Goal: Transaction & Acquisition: Obtain resource

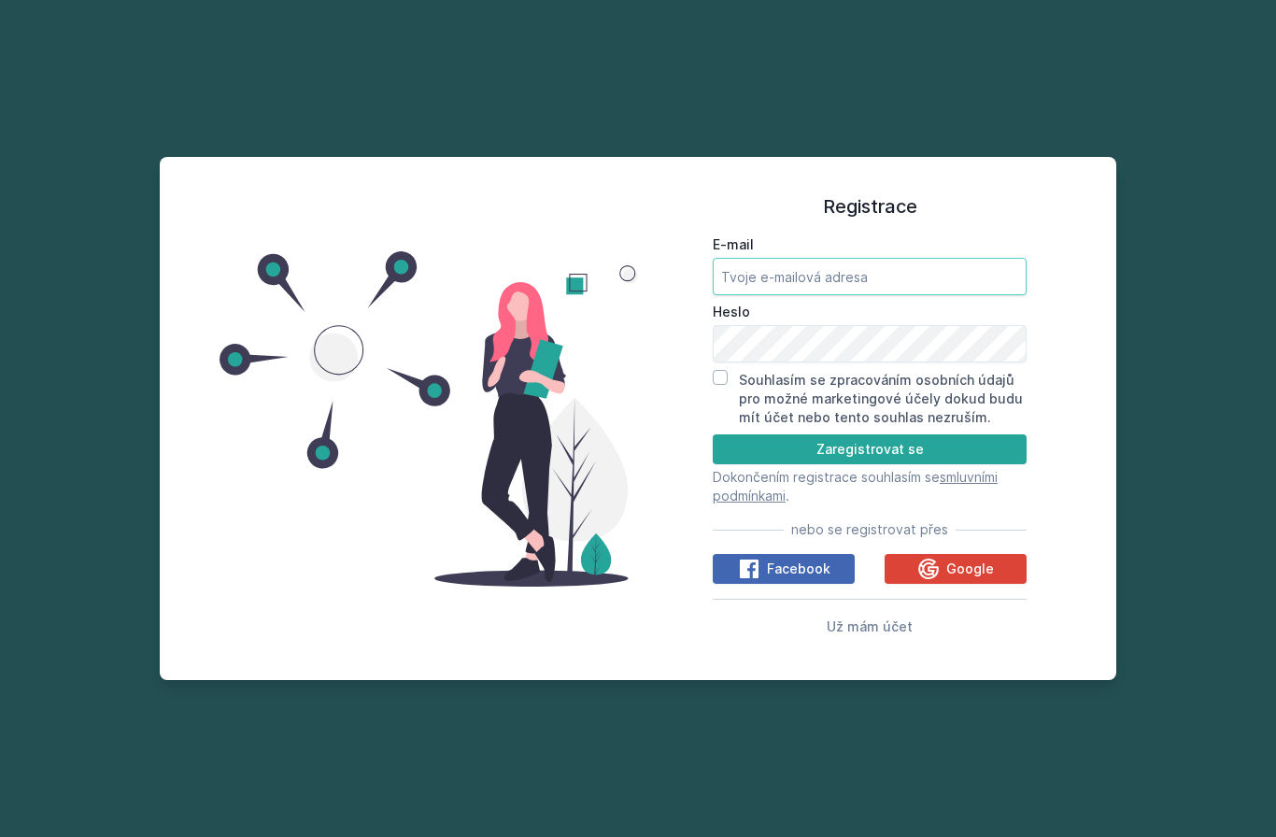
drag, startPoint x: 812, startPoint y: 327, endPoint x: 833, endPoint y: 337, distance: 23.8
click at [812, 295] on input "E-mail" at bounding box center [870, 276] width 314 height 37
click at [973, 578] on span "Google" at bounding box center [970, 568] width 48 height 19
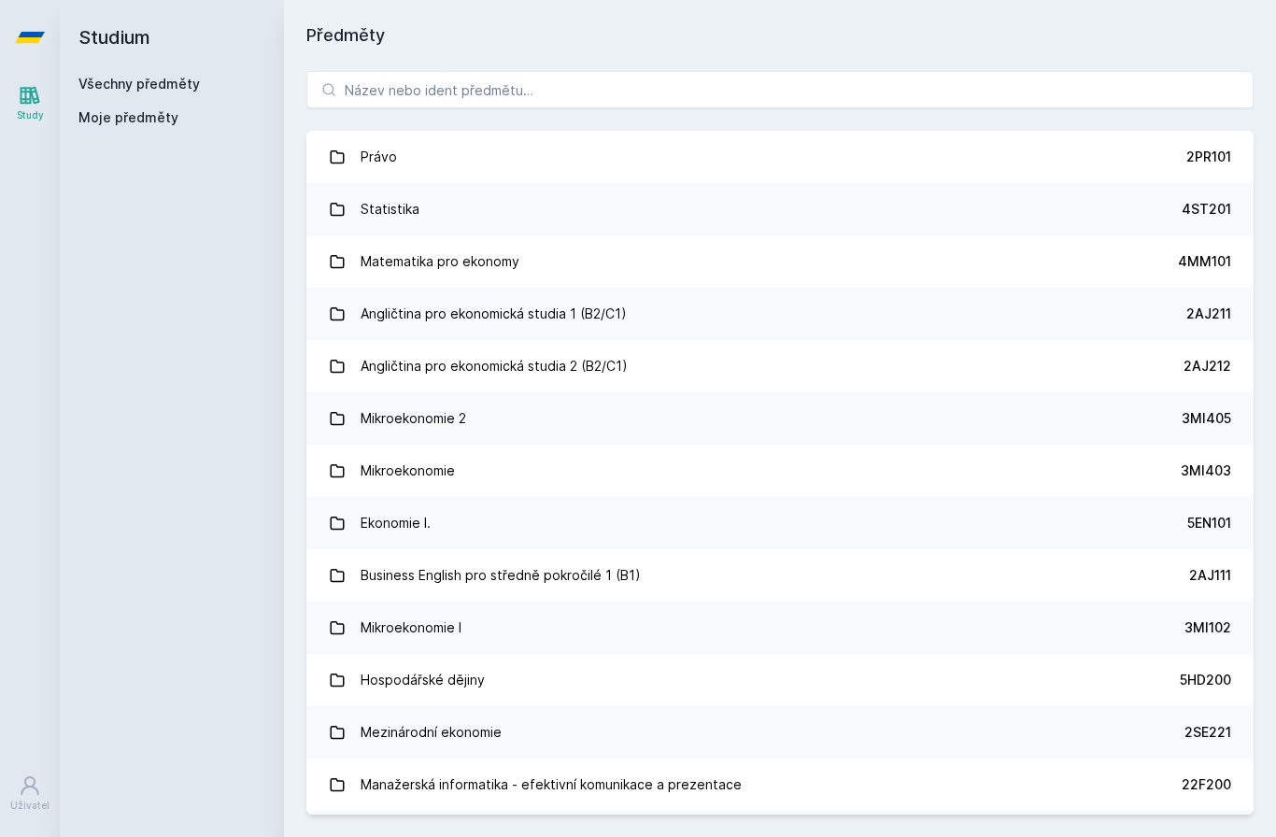
click at [564, 63] on div "Právo 2PR101 Statistika 4ST201 Matematika pro ekonomy 4MM101 Angličtina pro eko…" at bounding box center [780, 443] width 992 height 788
click at [543, 81] on input "search" at bounding box center [779, 89] width 947 height 37
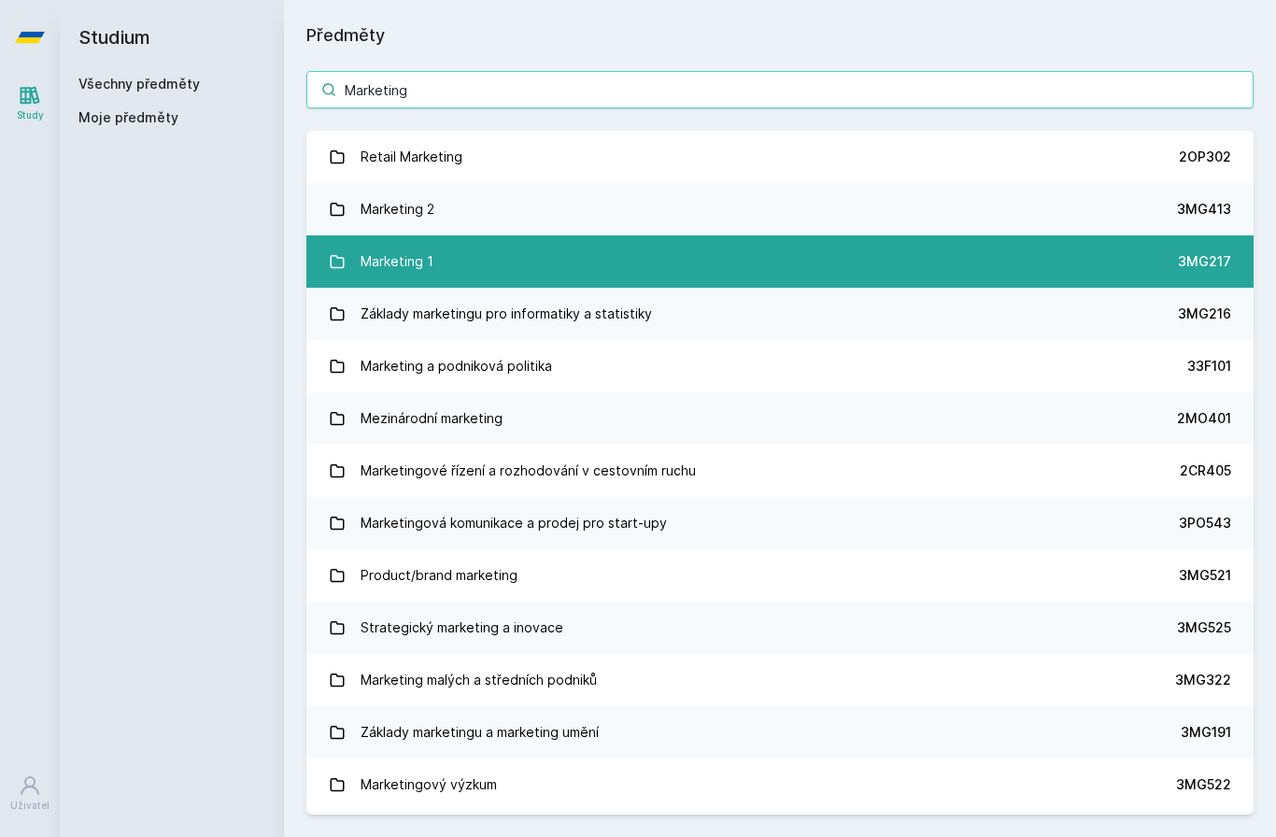
type input "Marketing"
click at [541, 262] on link "Marketing 1 3MG217" at bounding box center [779, 261] width 947 height 52
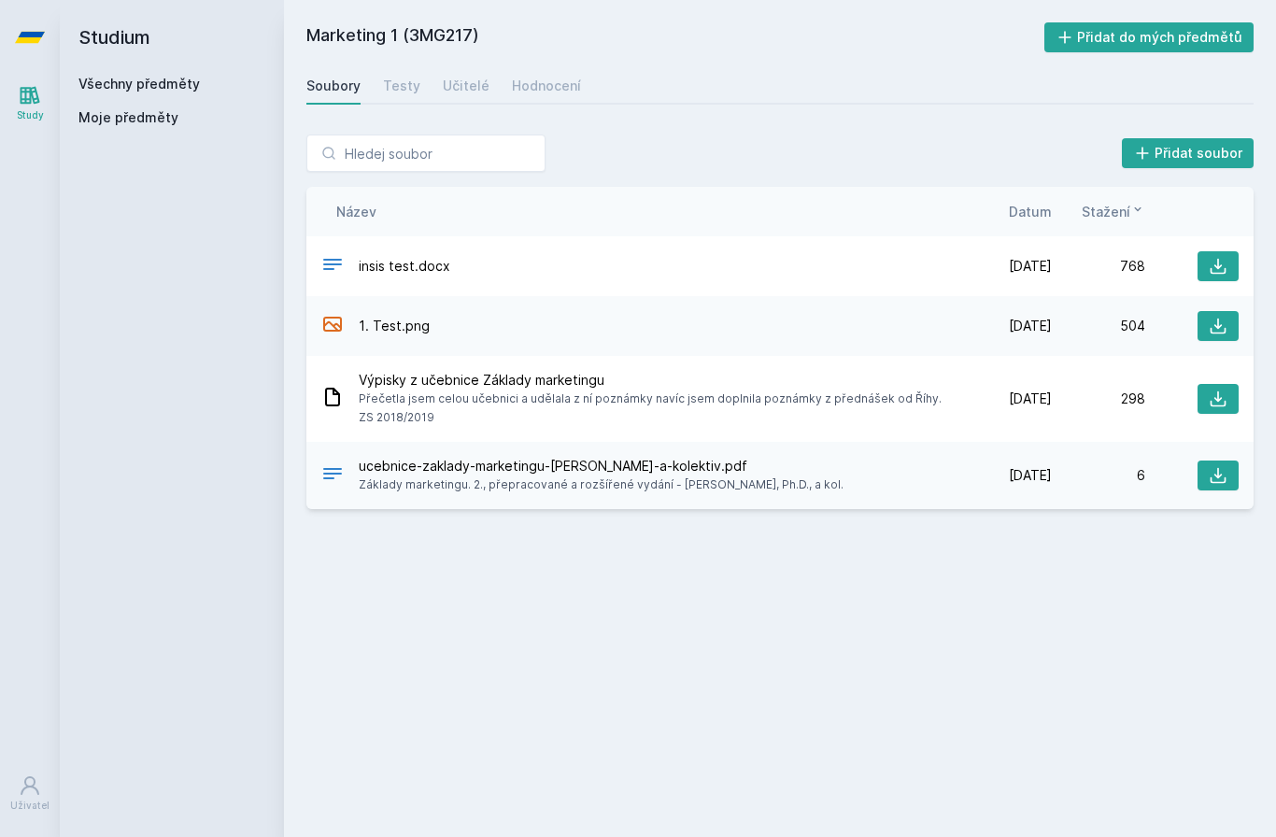
click at [1112, 213] on span "Stažení" at bounding box center [1106, 212] width 49 height 20
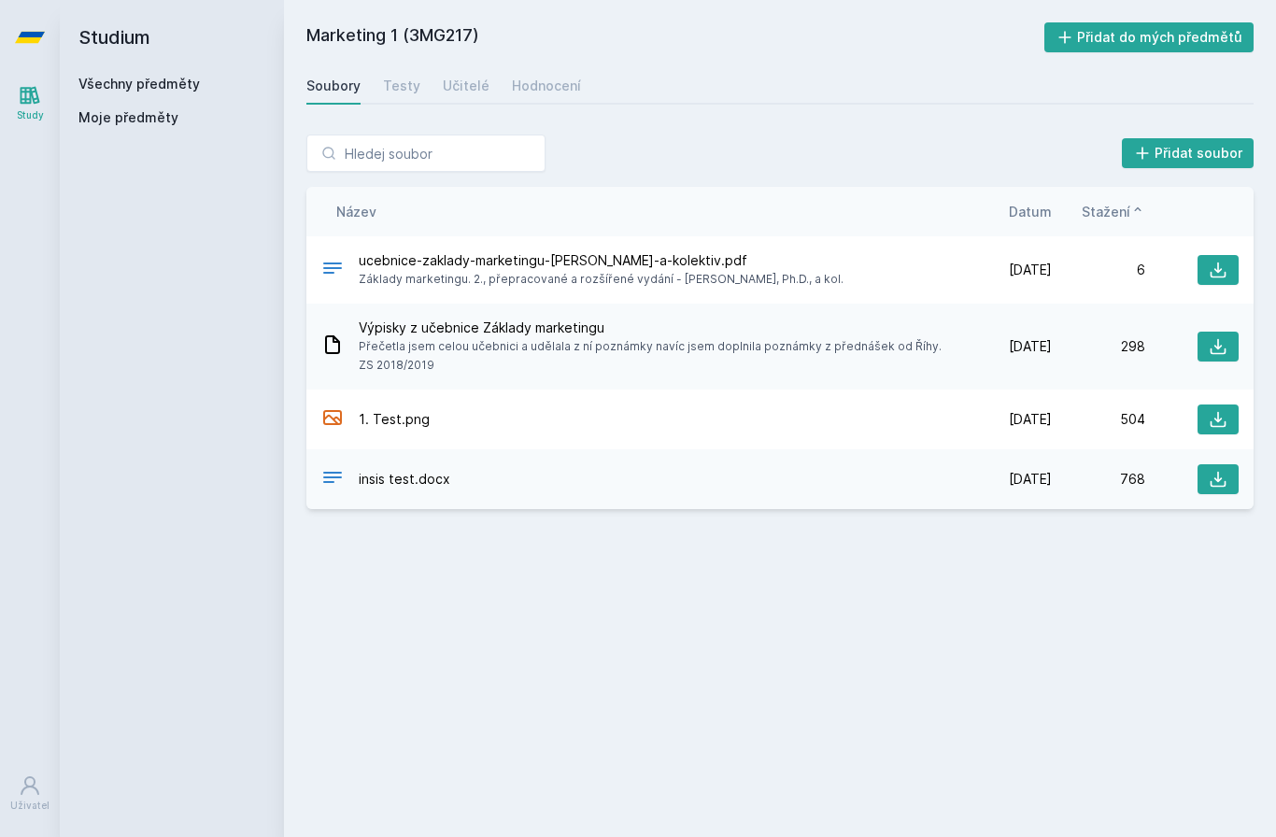
click at [1112, 213] on span "Stažení" at bounding box center [1106, 212] width 49 height 20
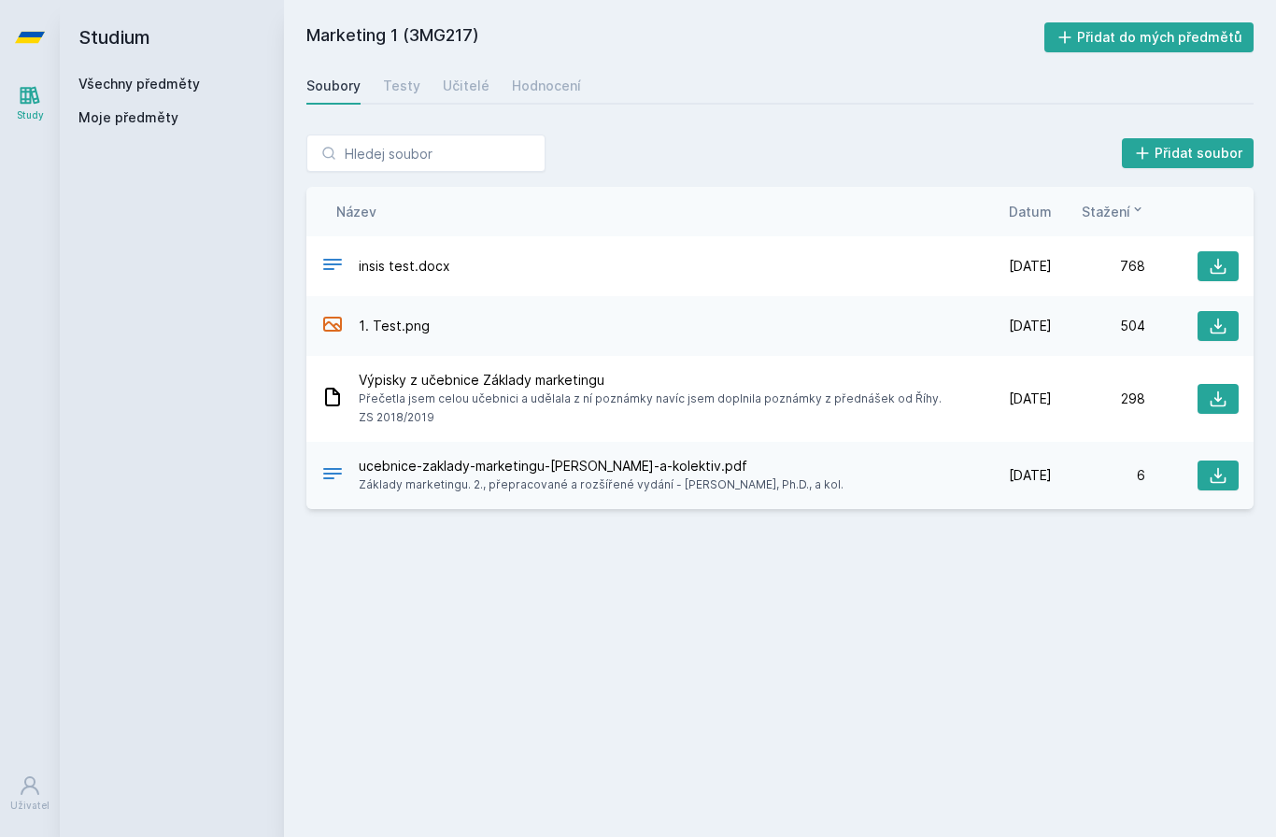
click at [1112, 213] on span "Stažení" at bounding box center [1106, 212] width 49 height 20
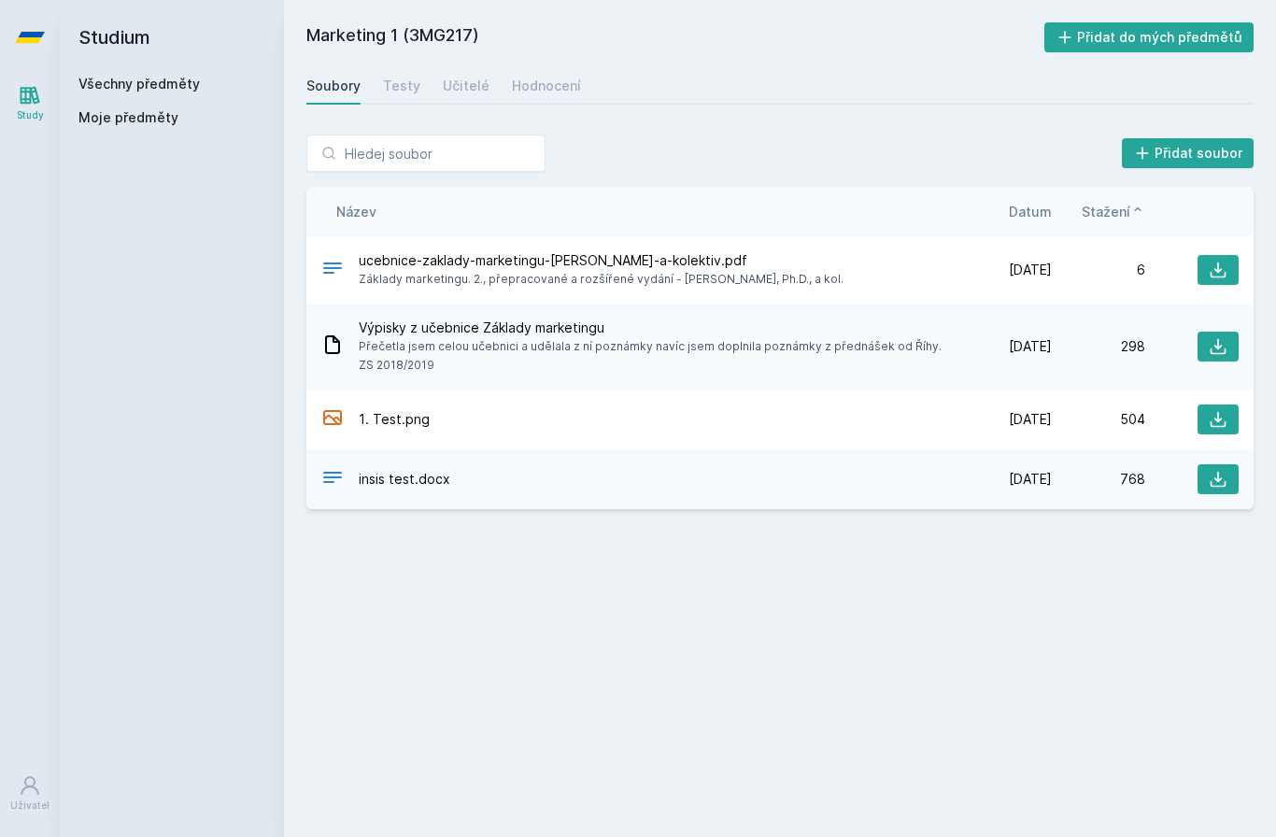
click at [1112, 213] on span "Stažení" at bounding box center [1106, 212] width 49 height 20
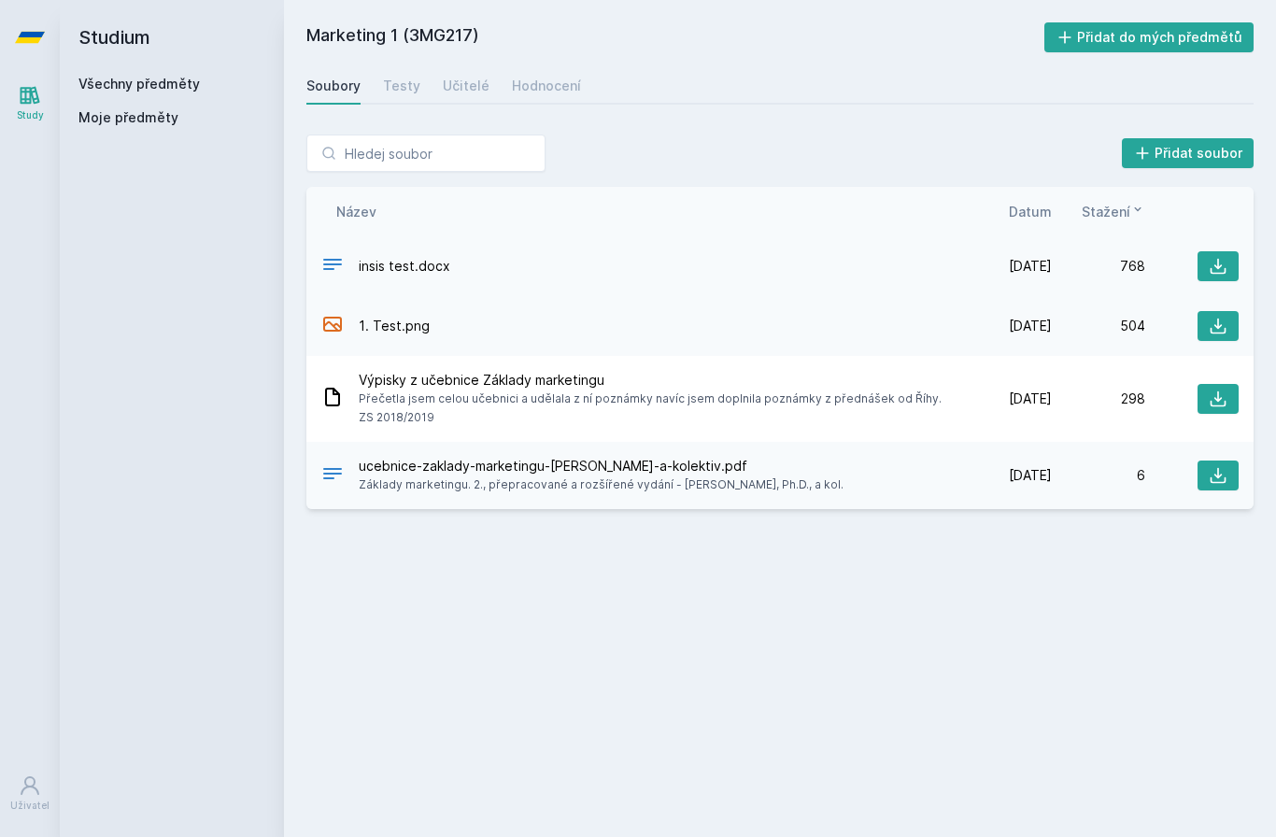
click at [408, 253] on div "insis test.docx" at bounding box center [639, 266] width 637 height 27
click at [321, 277] on div at bounding box center [332, 266] width 22 height 27
click at [36, 40] on icon at bounding box center [30, 37] width 30 height 11
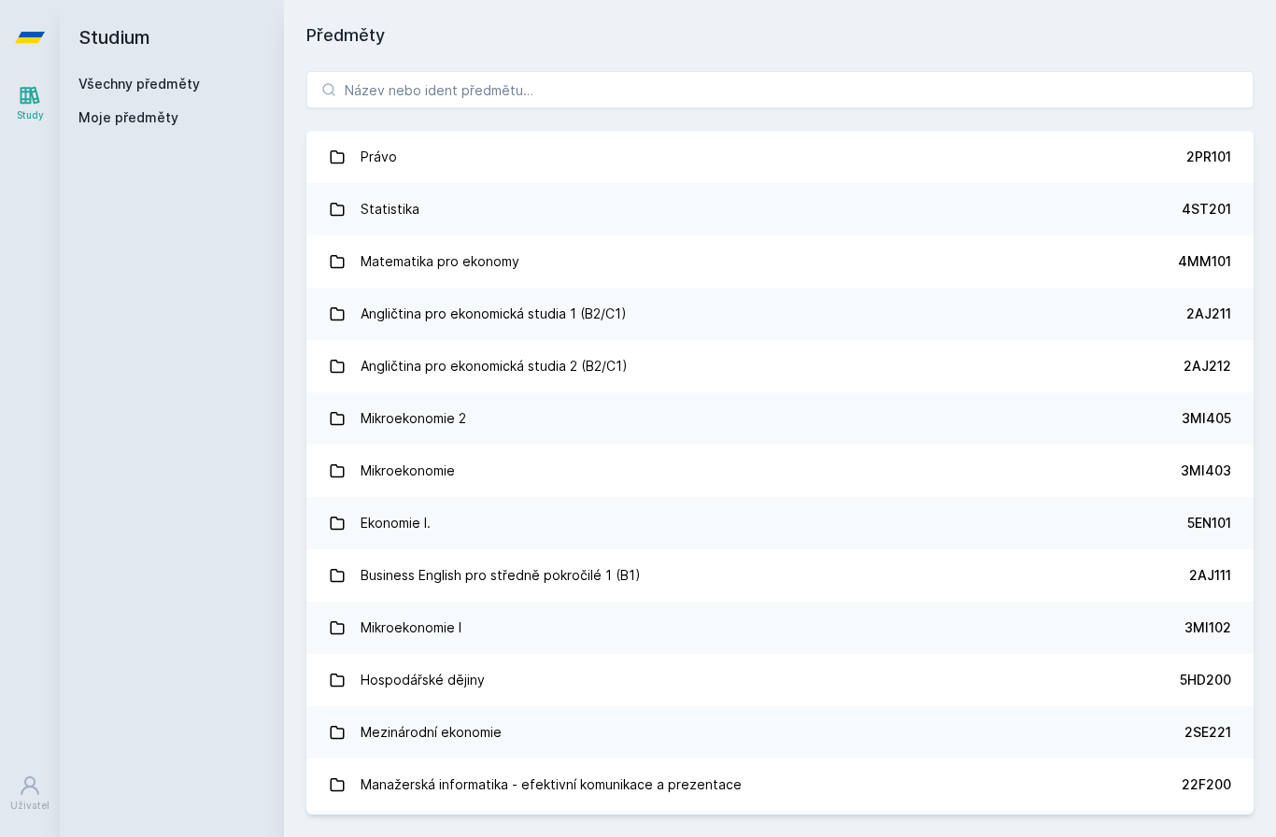
click at [36, 40] on icon at bounding box center [30, 37] width 30 height 11
